Goal: Navigation & Orientation: Find specific page/section

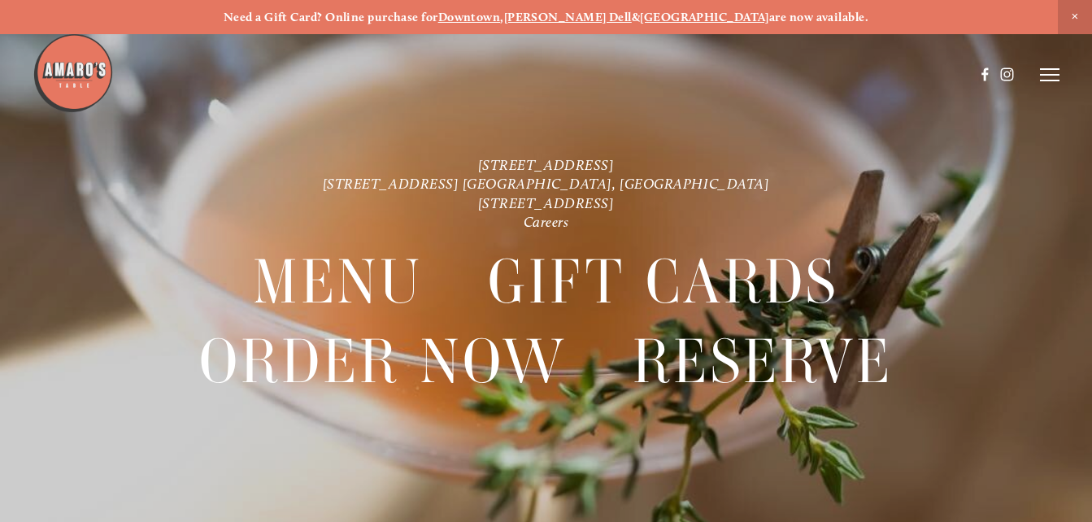
click at [1046, 65] on header "Menu Order Now Visit Gallery 0" at bounding box center [546, 75] width 1026 height 150
click at [1048, 71] on icon at bounding box center [1050, 74] width 20 height 15
click at [763, 74] on span "Menu" at bounding box center [765, 74] width 30 height 14
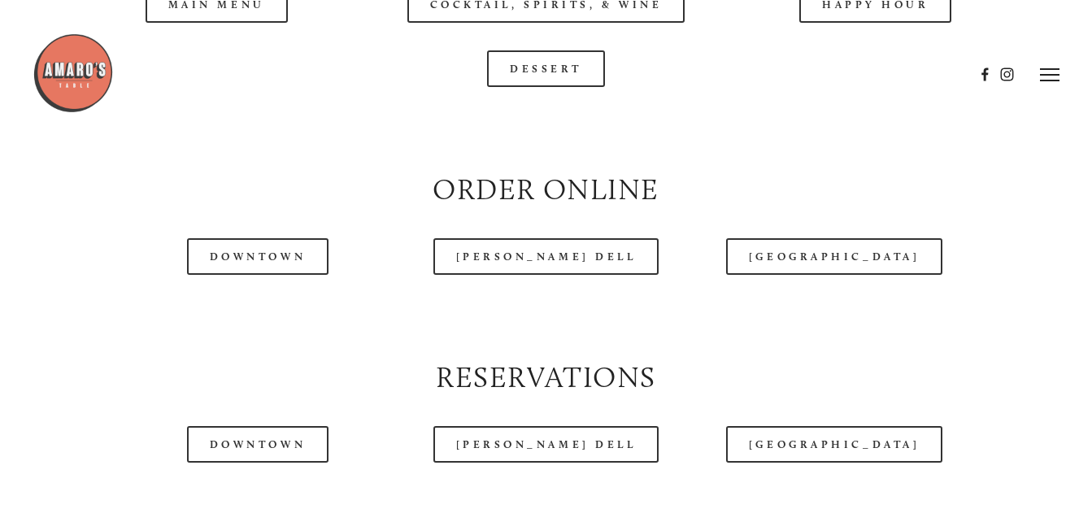
scroll to position [1626, 0]
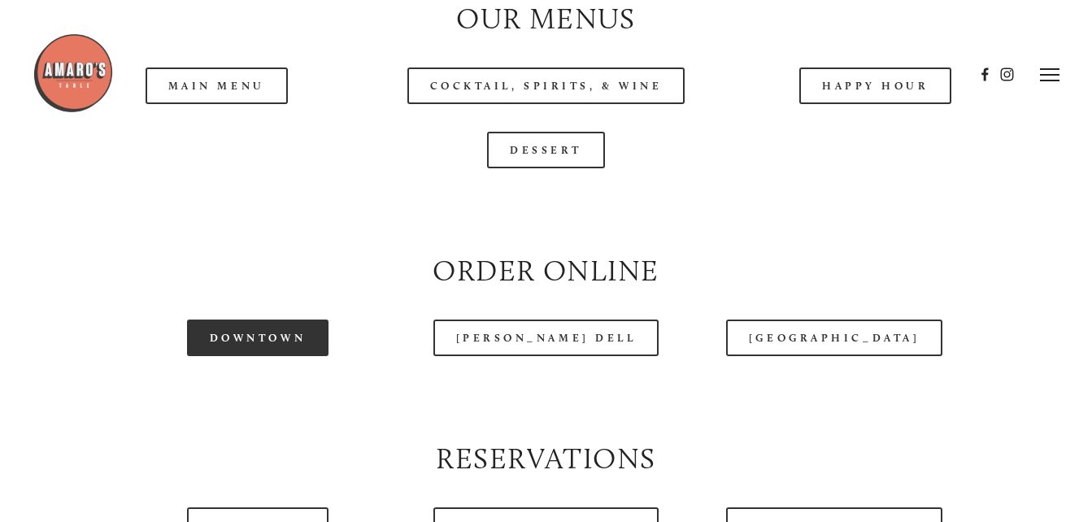
click at [247, 344] on link "Downtown" at bounding box center [257, 337] width 141 height 37
click at [239, 97] on div at bounding box center [503, 75] width 941 height 84
click at [189, 92] on div at bounding box center [503, 75] width 941 height 84
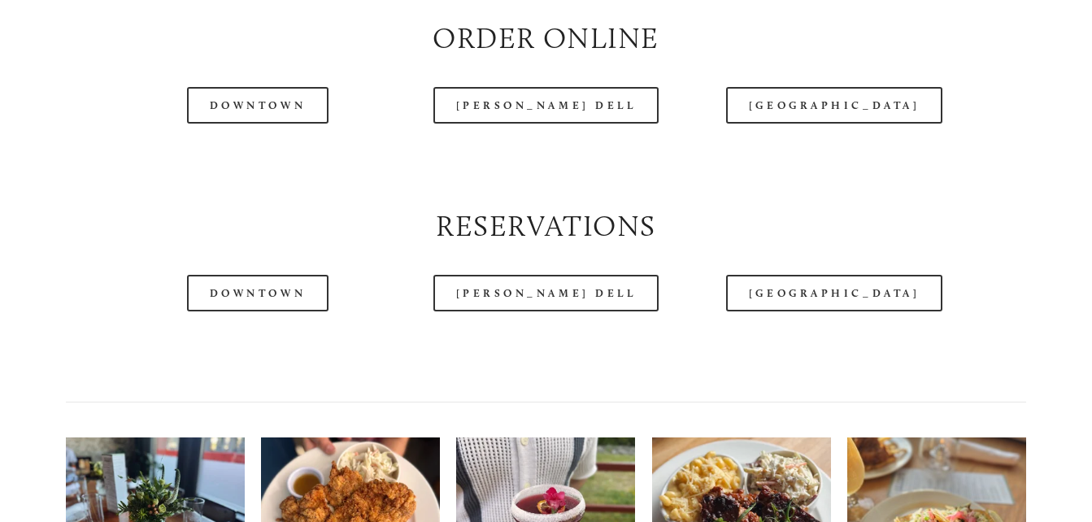
scroll to position [1544, 0]
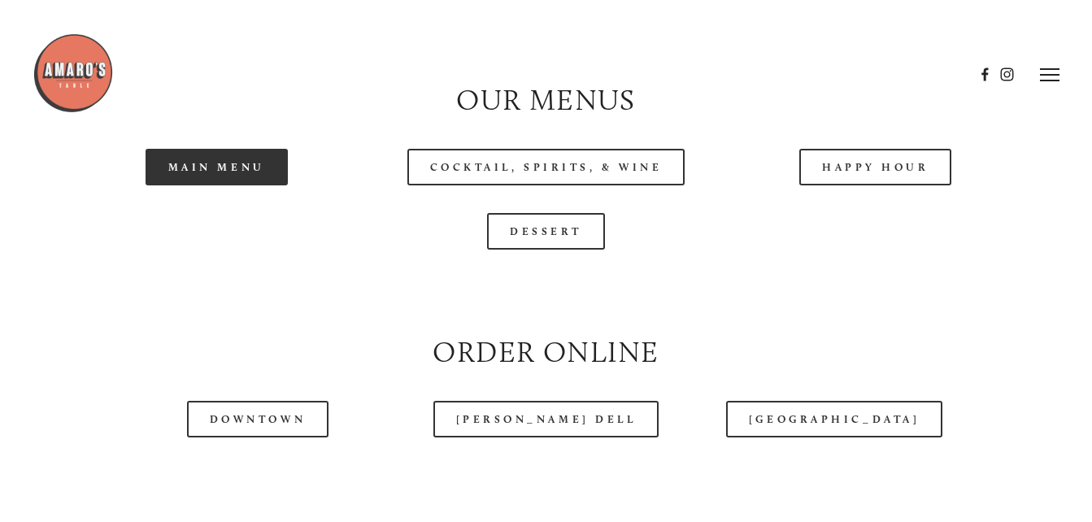
click at [227, 179] on link "Main Menu" at bounding box center [216, 167] width 142 height 37
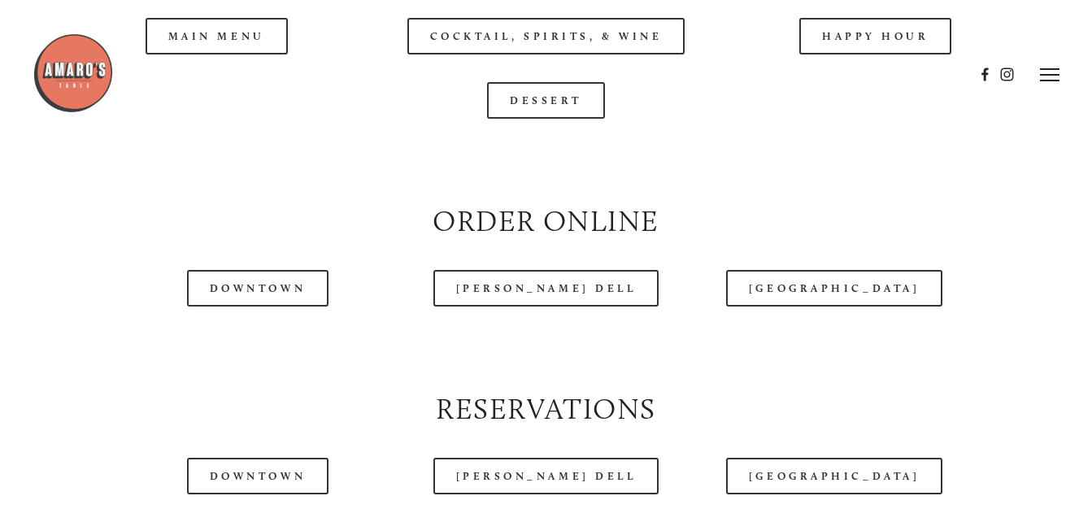
scroll to position [1626, 0]
